Goal: Task Accomplishment & Management: Manage account settings

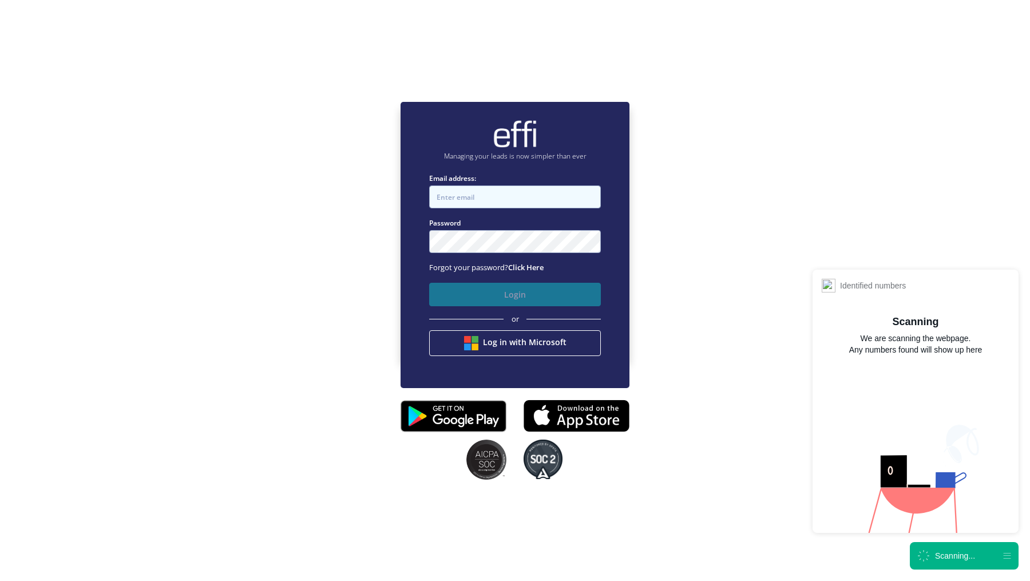
type input "[EMAIL_ADDRESS][DOMAIN_NAME]"
click at [529, 295] on button "Login" at bounding box center [515, 294] width 172 height 23
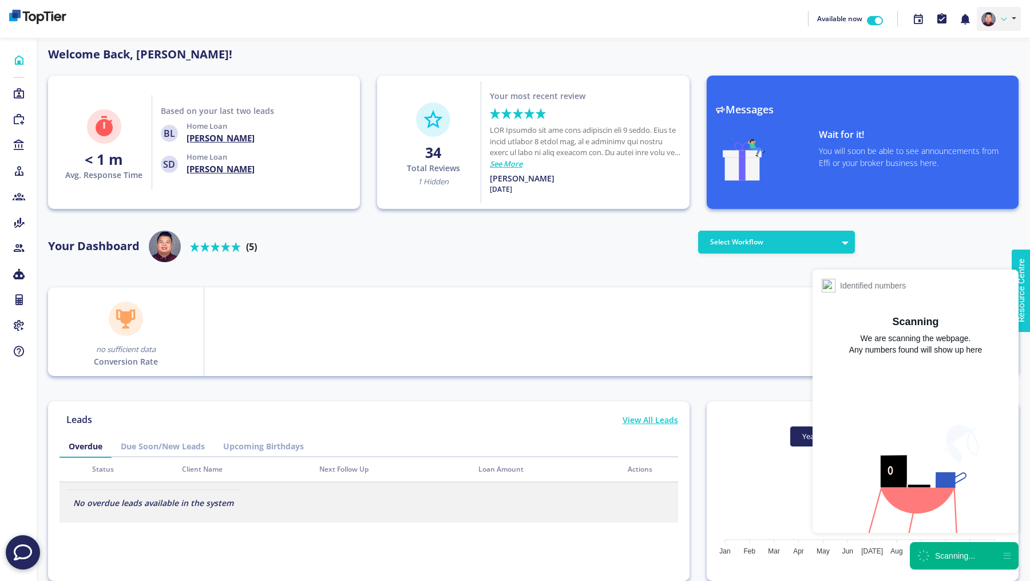
click at [998, 27] on link at bounding box center [999, 19] width 44 height 24
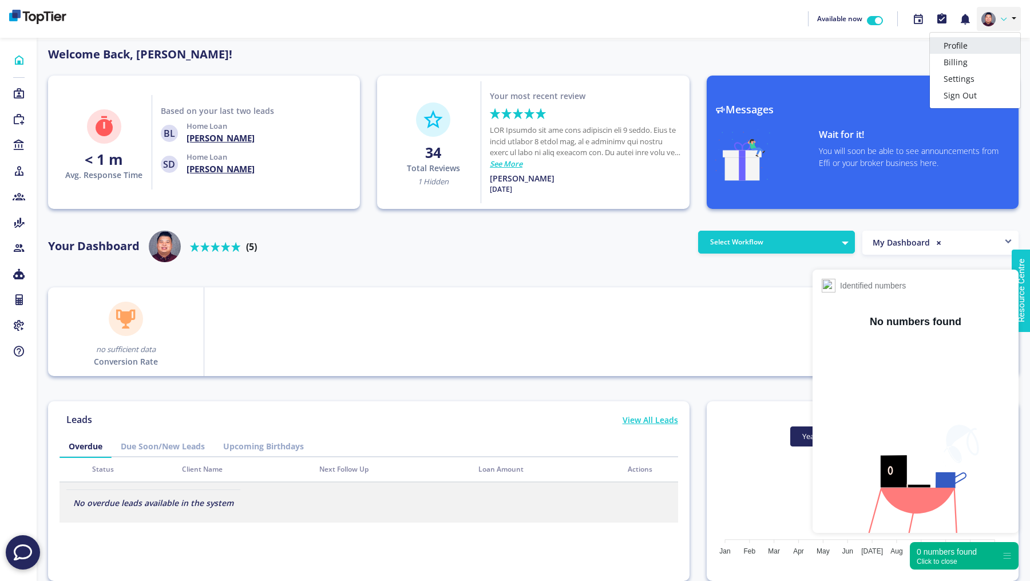
click at [969, 44] on link "Profile" at bounding box center [975, 45] width 90 height 17
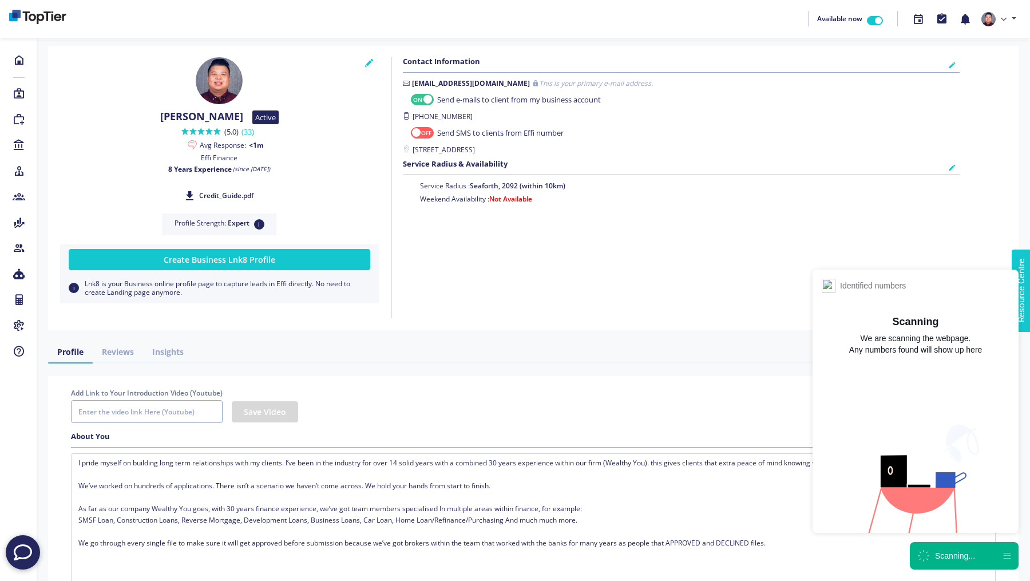
checkbox input "true"
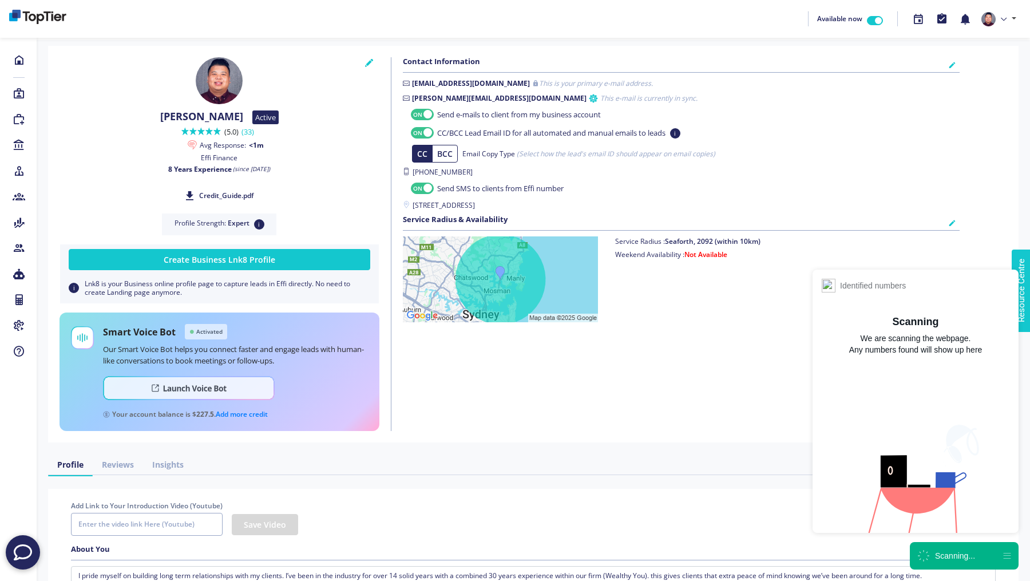
checkbox input "true"
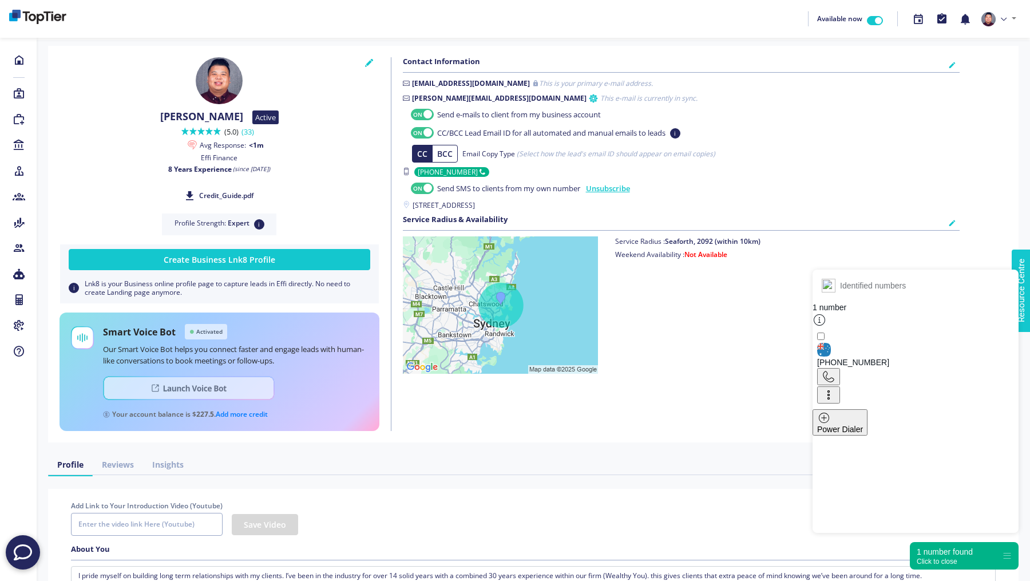
click at [232, 396] on img at bounding box center [189, 388] width 172 height 24
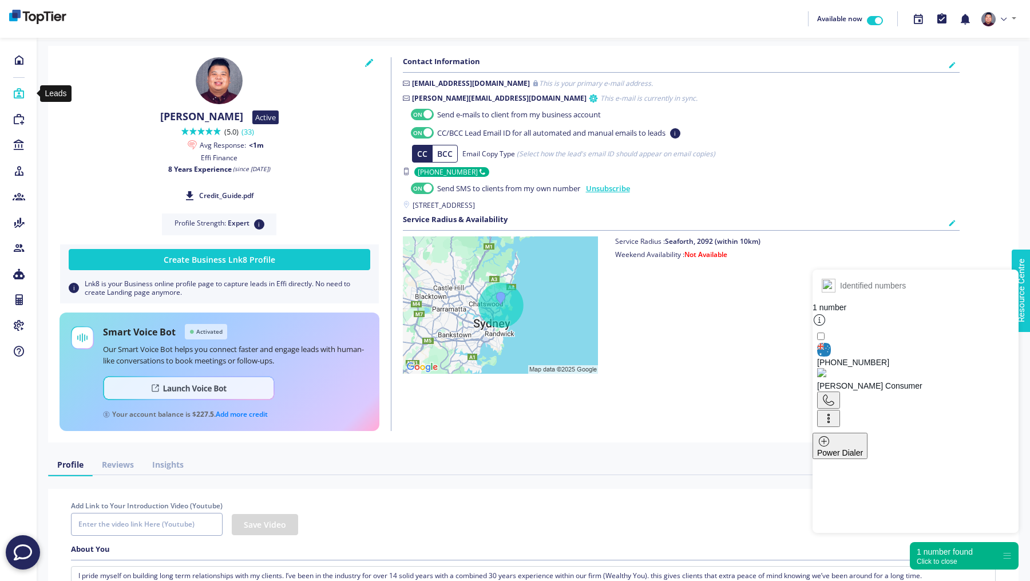
click at [21, 88] on icon at bounding box center [19, 93] width 13 height 11
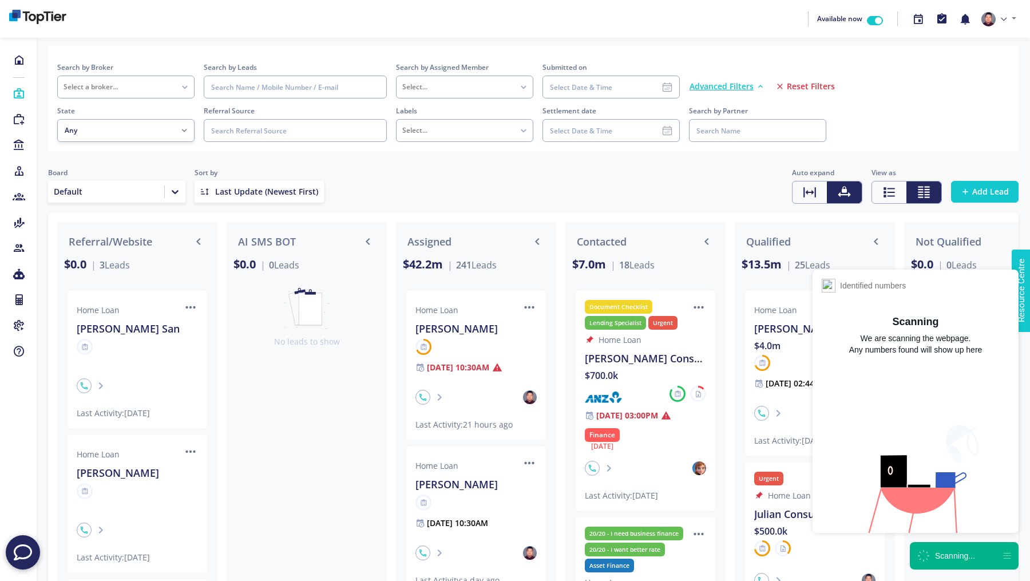
click at [961, 555] on div "Scanning..." at bounding box center [955, 555] width 40 height 11
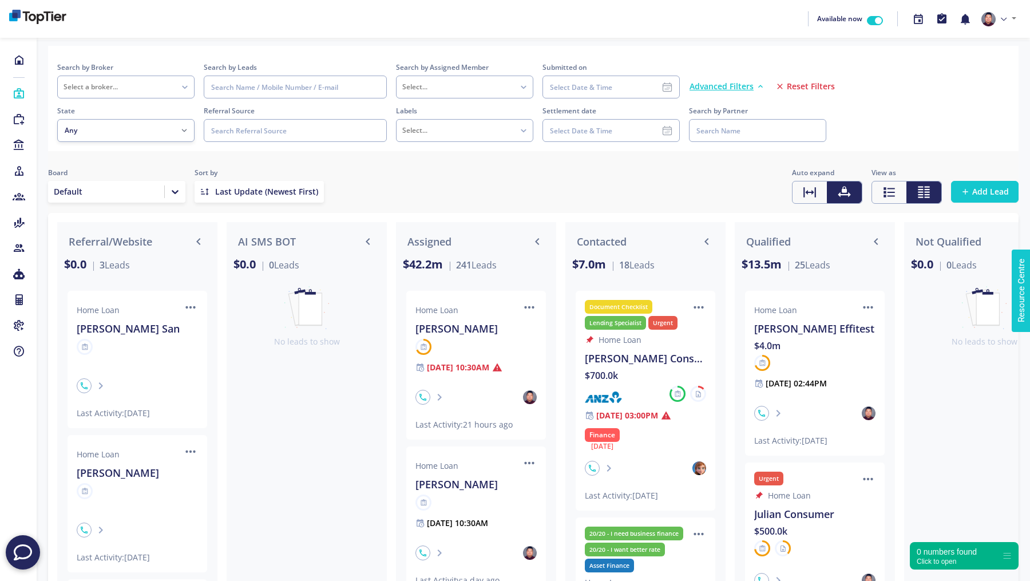
click at [796, 86] on span "Reset Filters" at bounding box center [811, 86] width 48 height 11
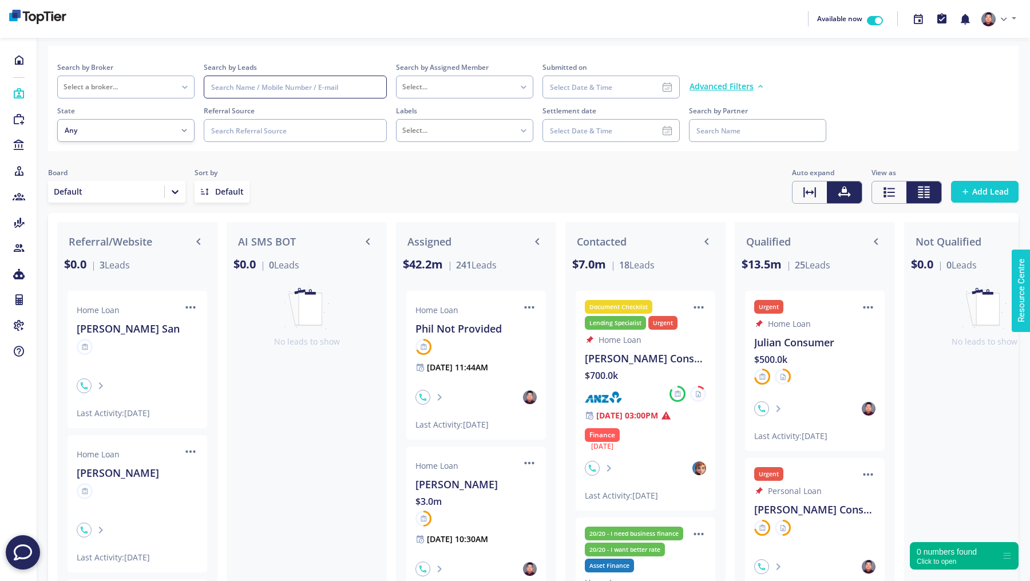
click at [285, 92] on input at bounding box center [295, 87] width 183 height 23
type input "[PERSON_NAME]"
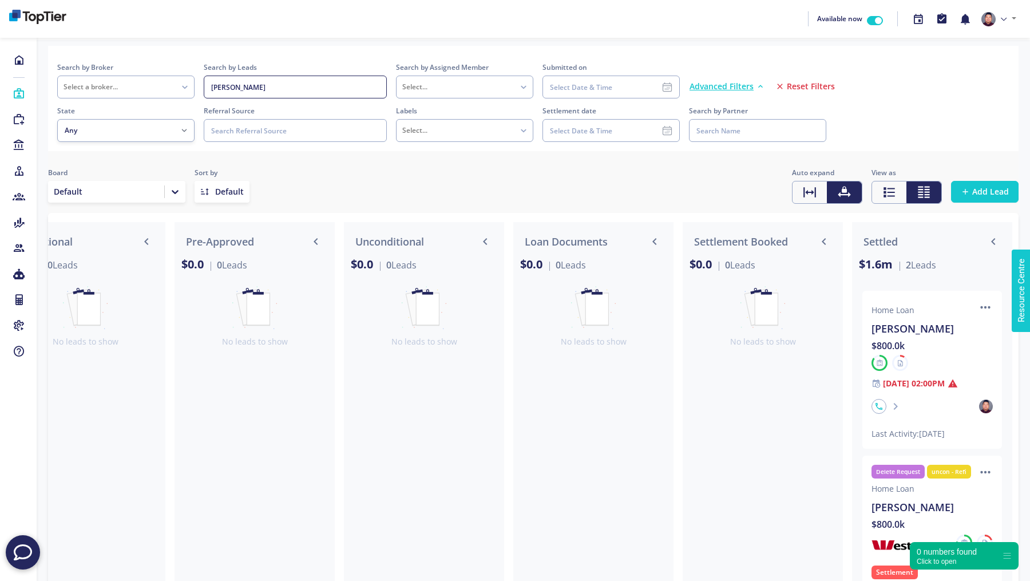
scroll to position [0, 2088]
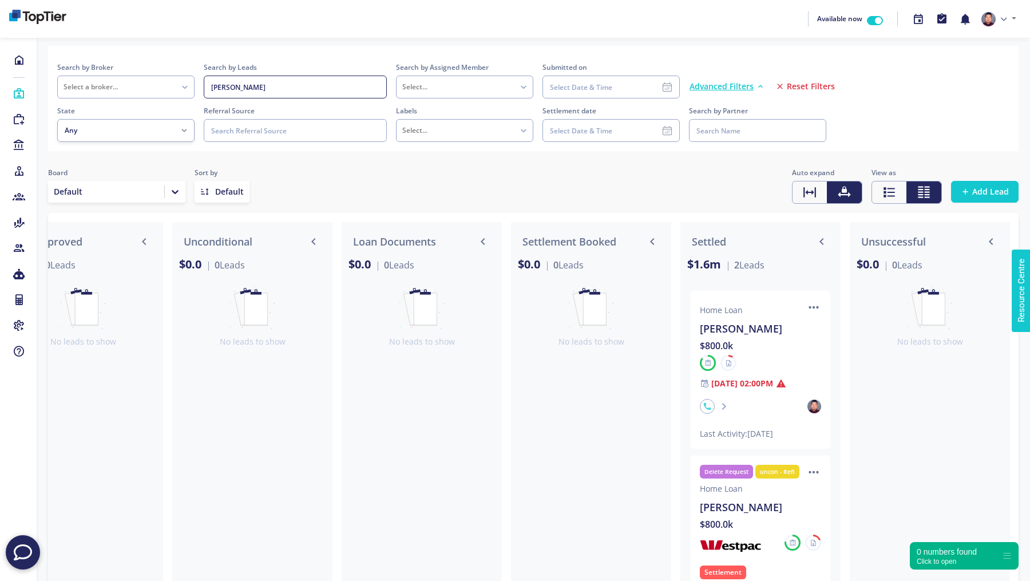
click at [766, 333] on div "[PERSON_NAME]" at bounding box center [760, 329] width 121 height 16
